Goal: Register for event/course

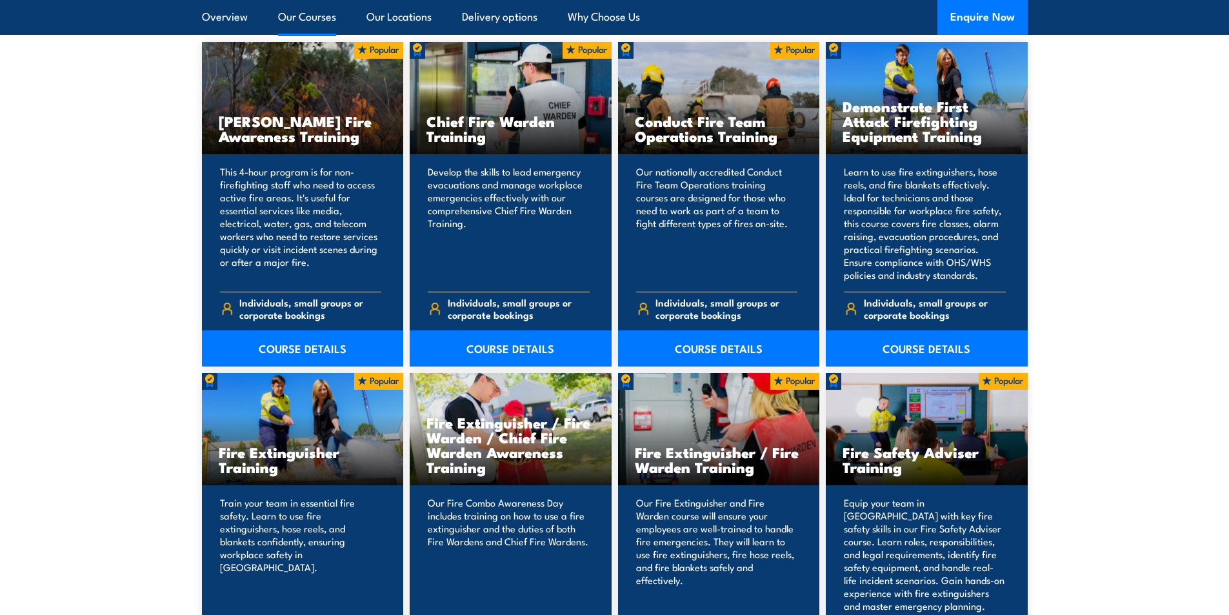
scroll to position [1032, 0]
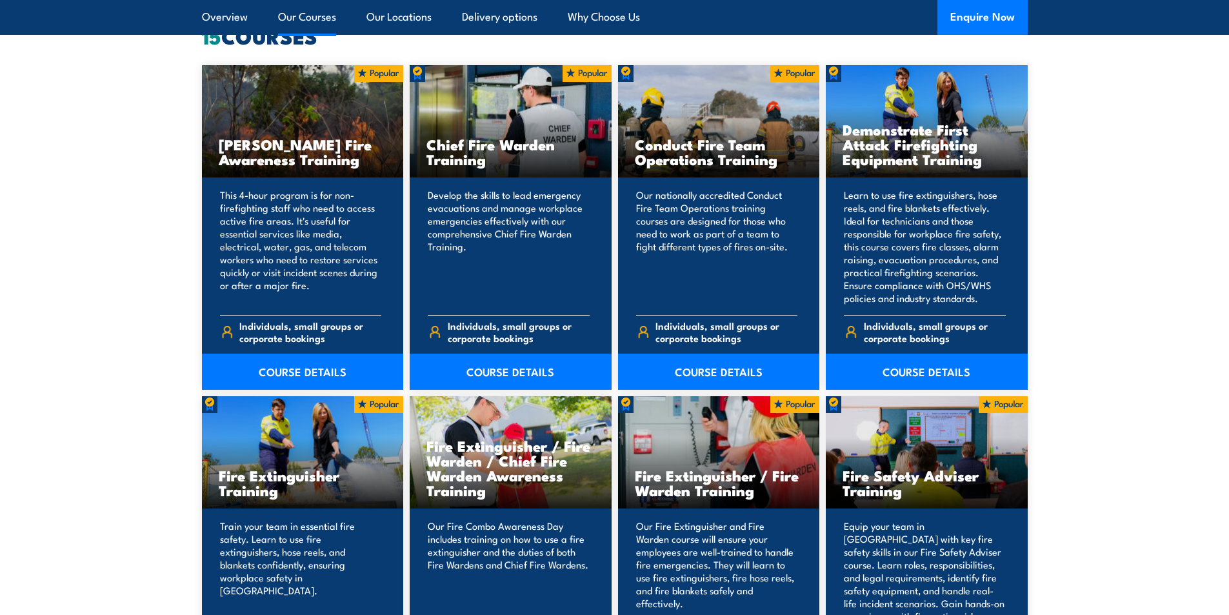
click at [508, 351] on div "Individuals, small groups or corporate bookings" at bounding box center [509, 333] width 162 height 36
click at [492, 377] on link "COURSE DETAILS" at bounding box center [511, 372] width 202 height 36
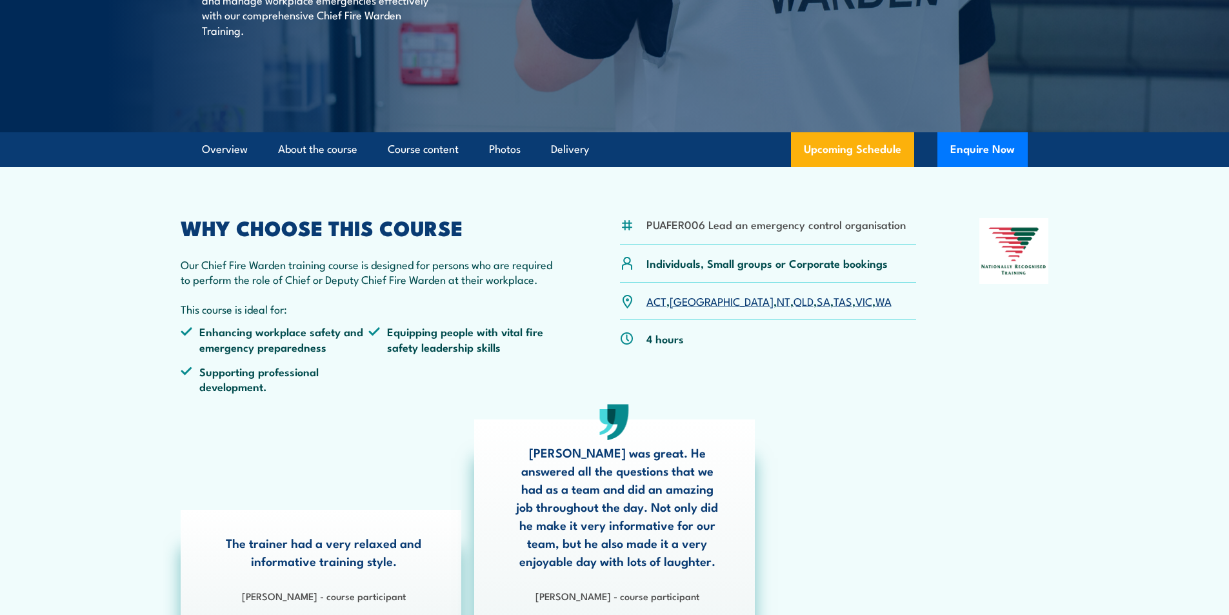
scroll to position [258, 0]
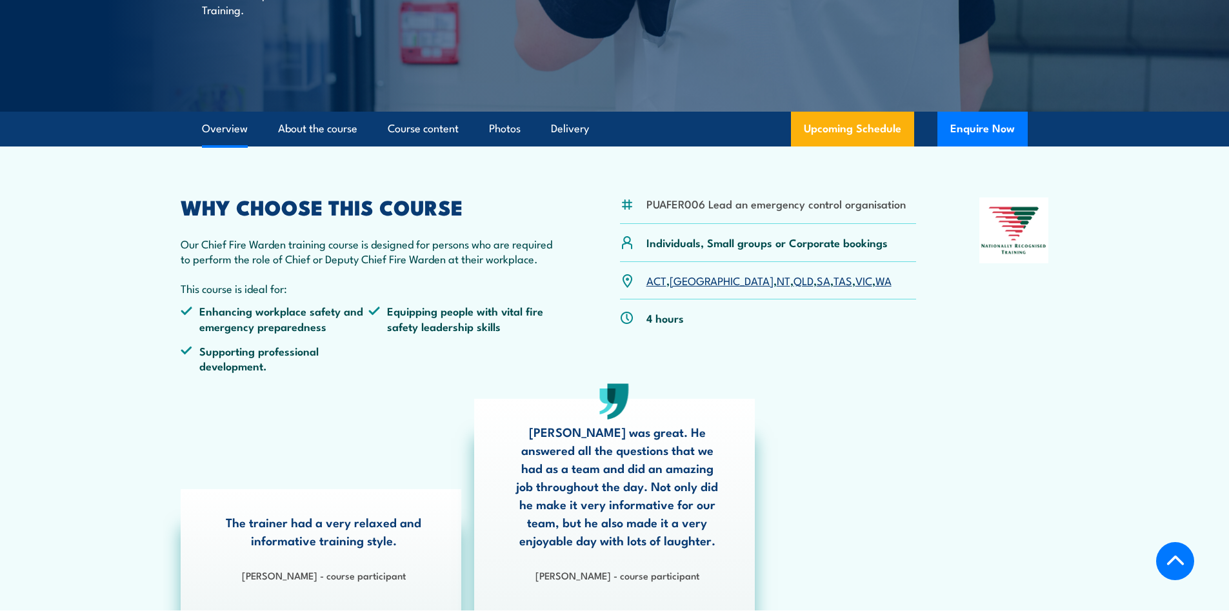
click at [856, 284] on link "VIC" at bounding box center [864, 279] width 17 height 15
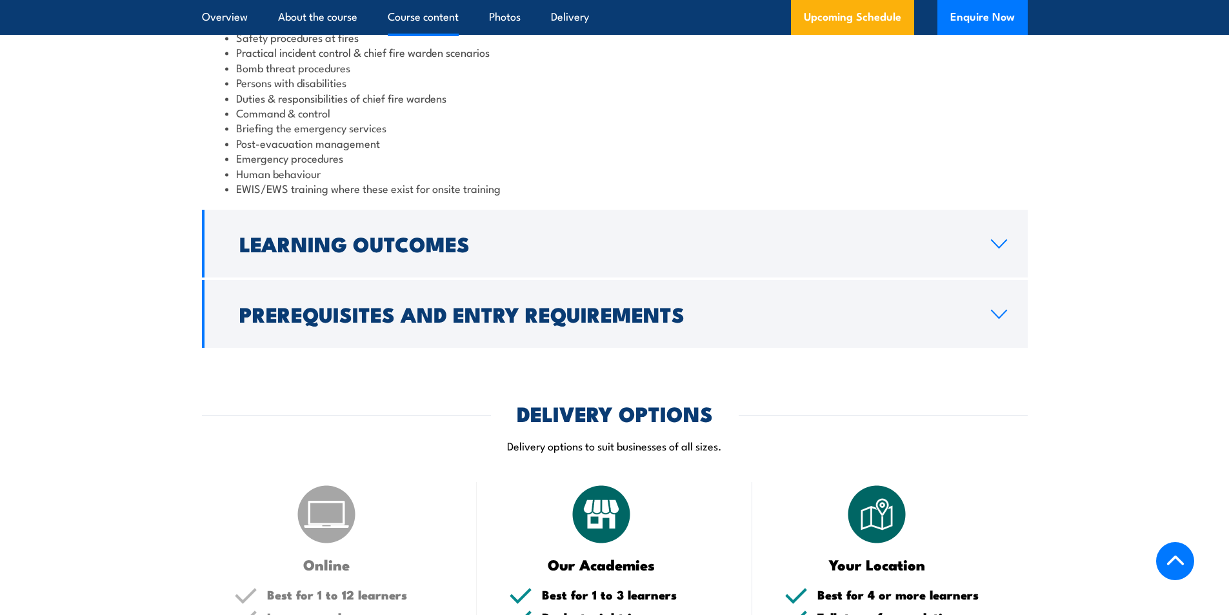
scroll to position [1398, 0]
